Goal: Understand process/instructions

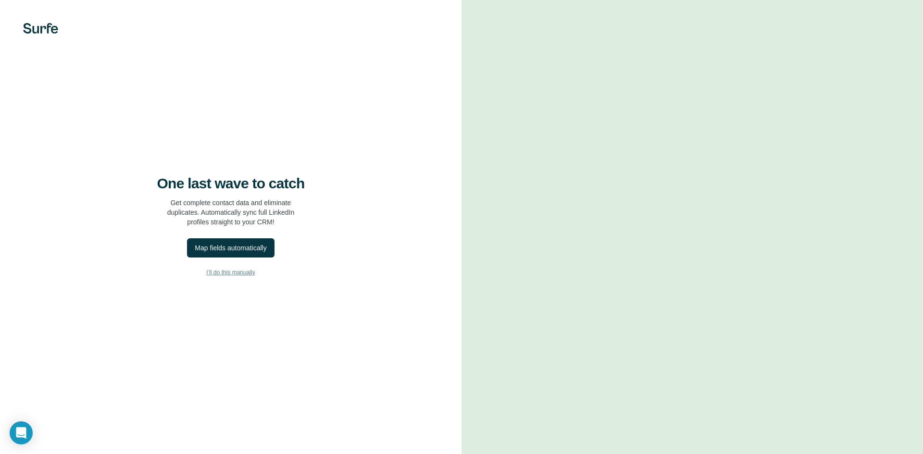
click at [242, 271] on span "I’ll do this manually" at bounding box center [230, 272] width 49 height 9
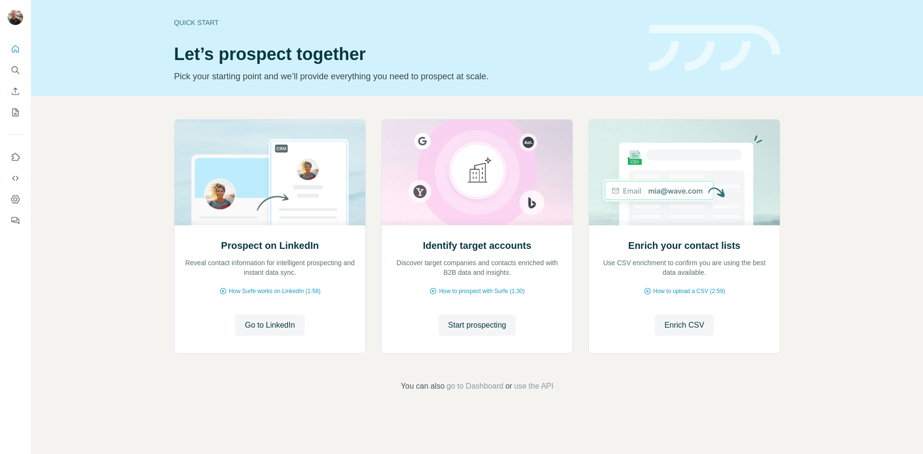
click at [271, 326] on span "Go to LinkedIn" at bounding box center [270, 326] width 50 height 12
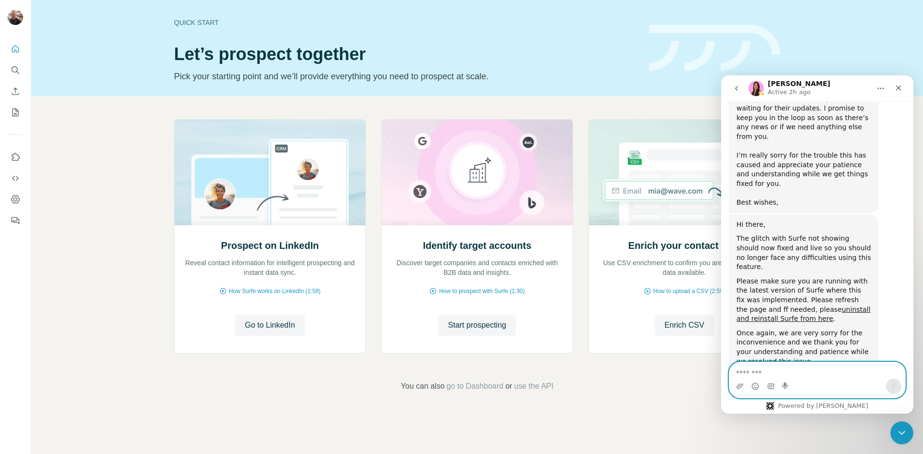
scroll to position [347, 0]
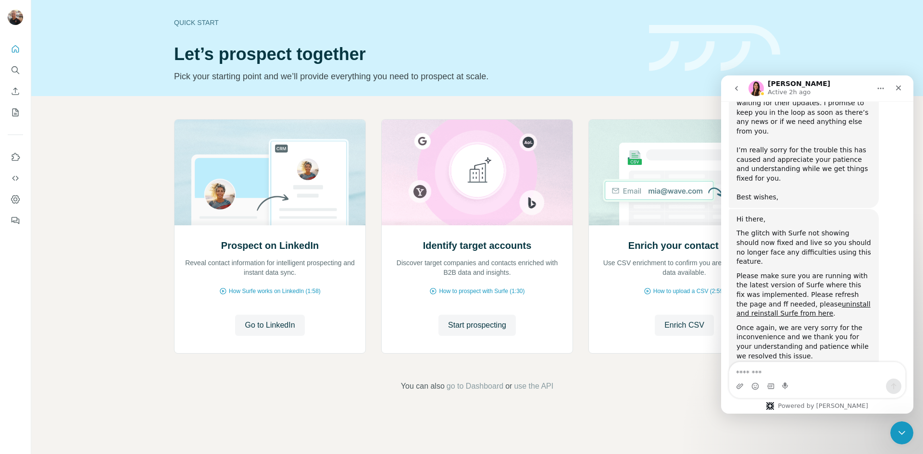
scroll to position [347, 0]
